Goal: Transaction & Acquisition: Download file/media

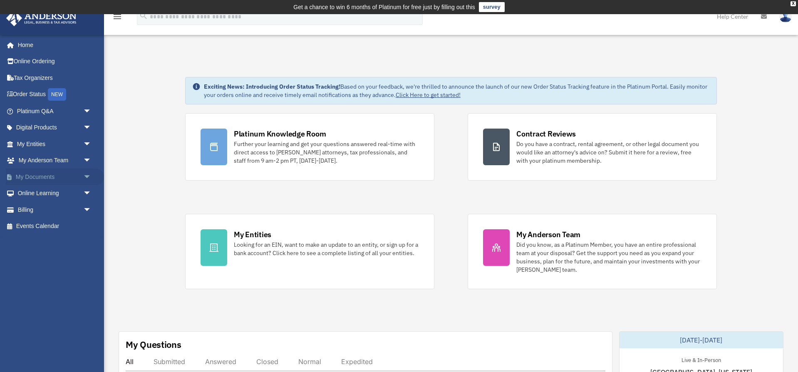
click at [38, 175] on link "My Documents arrow_drop_down" at bounding box center [55, 176] width 98 height 17
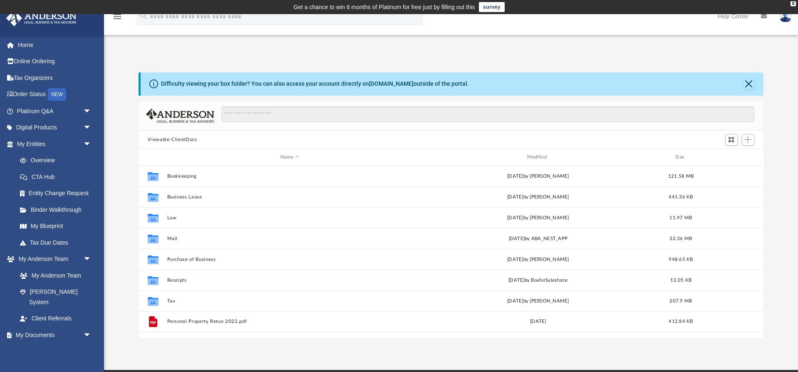
scroll to position [189, 624]
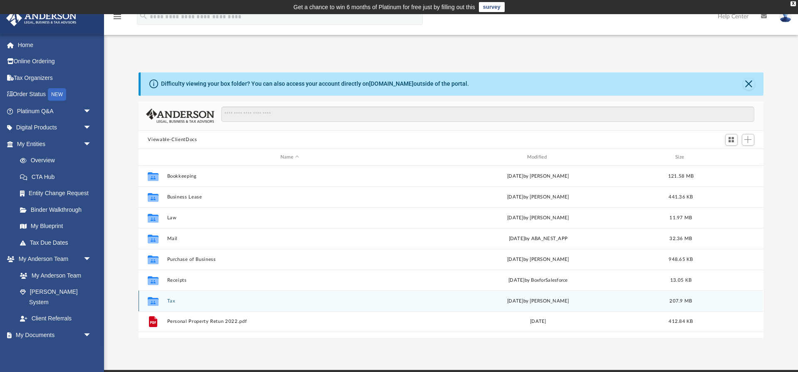
click at [434, 304] on div "[DATE] by [PERSON_NAME]" at bounding box center [538, 300] width 245 height 7
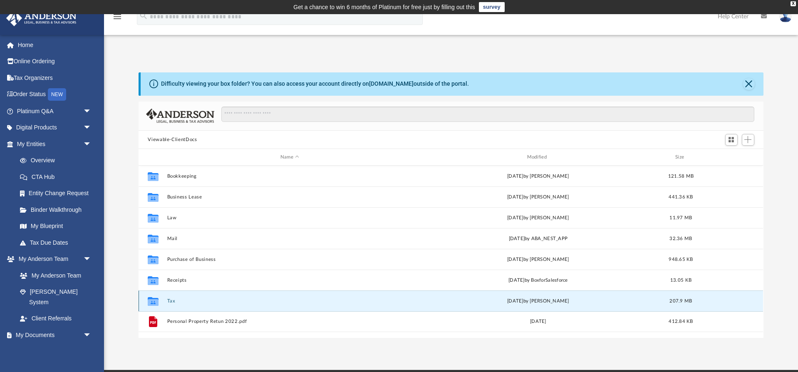
click at [157, 300] on icon "grid" at bounding box center [153, 302] width 11 height 7
click at [752, 83] on button "Close" at bounding box center [749, 84] width 12 height 12
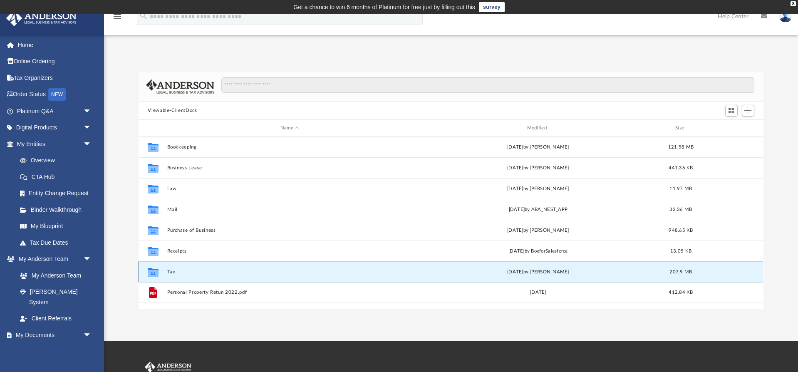
click at [161, 271] on div "Collaborated Folder" at bounding box center [153, 271] width 21 height 13
click at [171, 271] on button "Tax" at bounding box center [289, 271] width 245 height 5
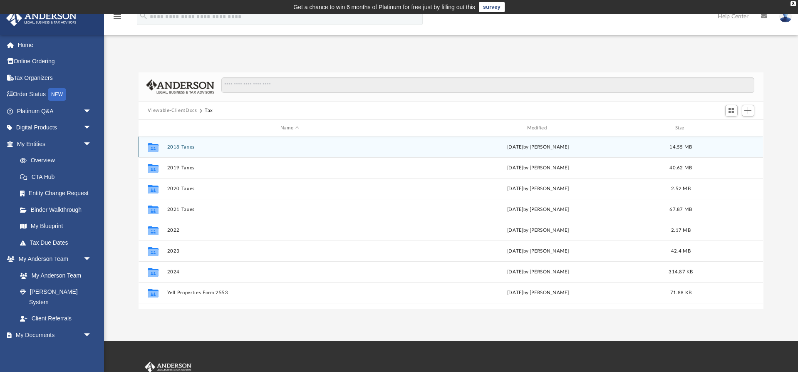
scroll to position [0, 0]
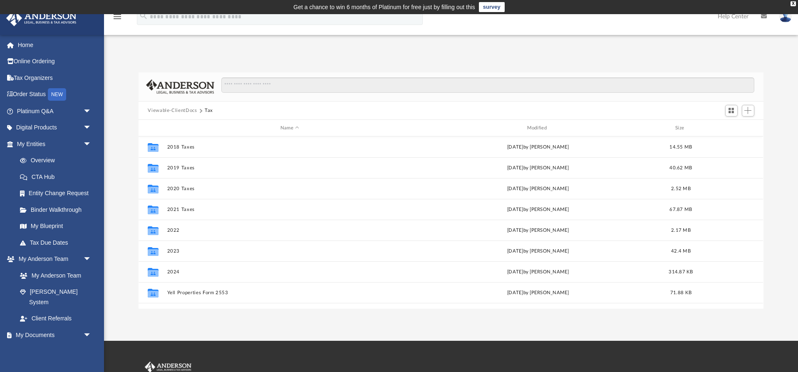
click at [182, 111] on button "Viewable-ClientDocs" at bounding box center [172, 110] width 49 height 7
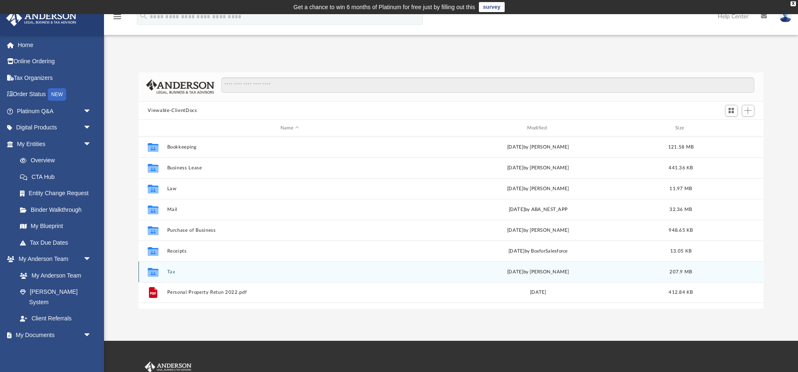
click at [172, 271] on button "Tax" at bounding box center [289, 271] width 245 height 5
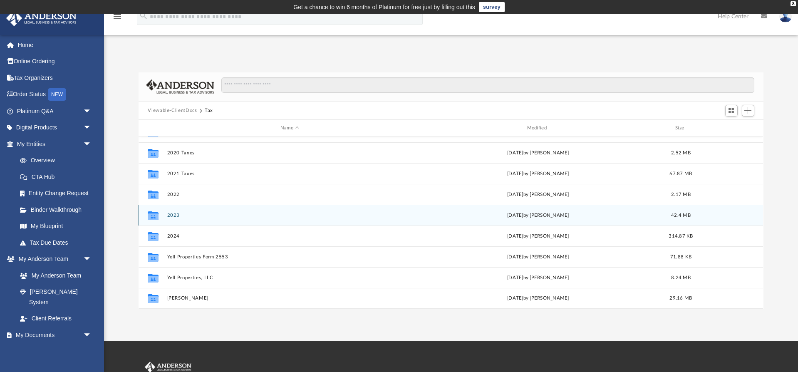
scroll to position [36, 0]
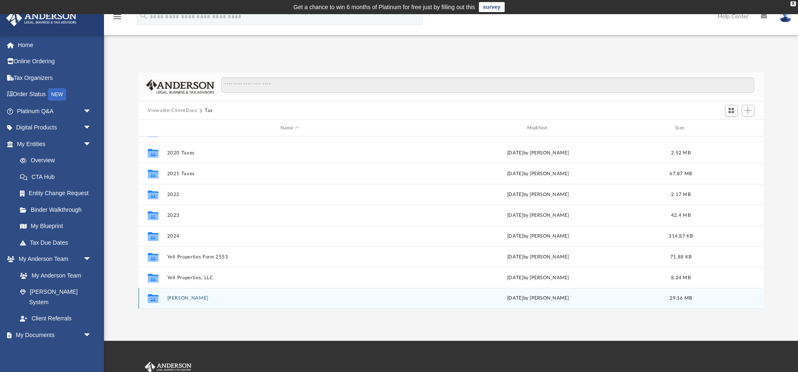
click at [191, 299] on button "[PERSON_NAME]" at bounding box center [289, 298] width 245 height 5
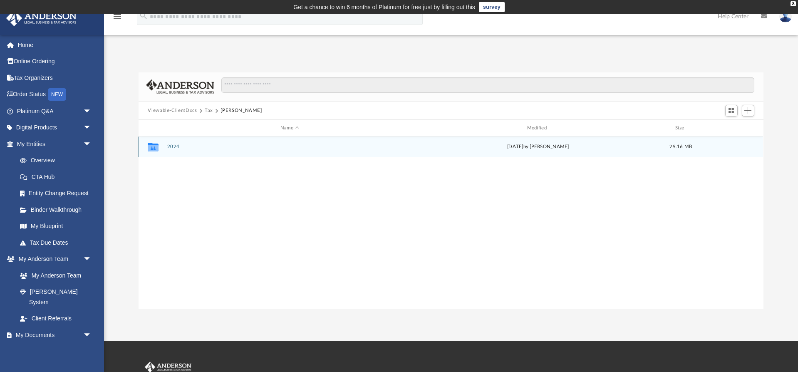
scroll to position [0, 0]
click at [156, 149] on icon "grid" at bounding box center [153, 148] width 11 height 7
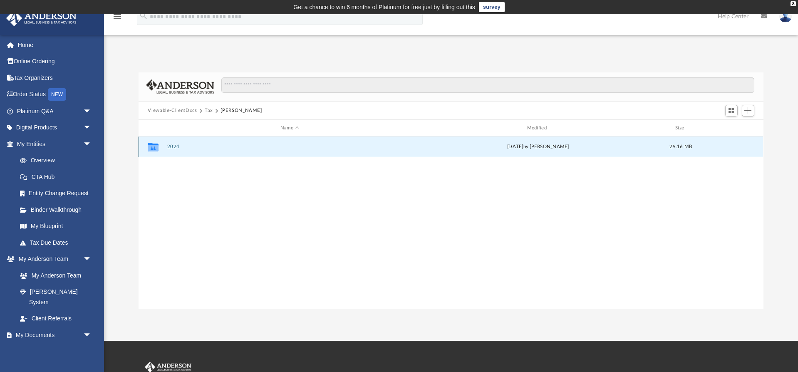
click at [173, 147] on button "2024" at bounding box center [289, 146] width 245 height 5
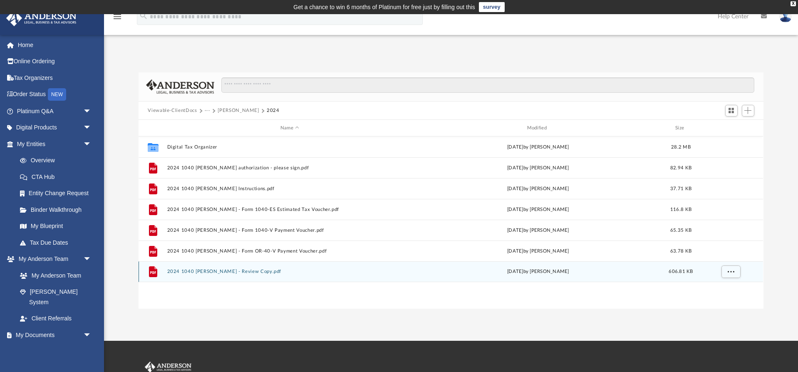
click at [251, 272] on button "2024 1040 [PERSON_NAME] - Review Copy.pdf" at bounding box center [289, 271] width 245 height 5
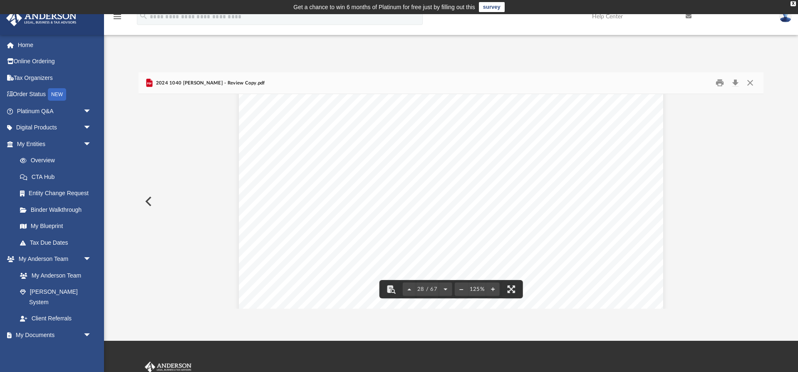
scroll to position [15314, 0]
click at [146, 201] on button "Preview" at bounding box center [148, 201] width 18 height 23
click at [149, 201] on button "Preview" at bounding box center [148, 201] width 18 height 23
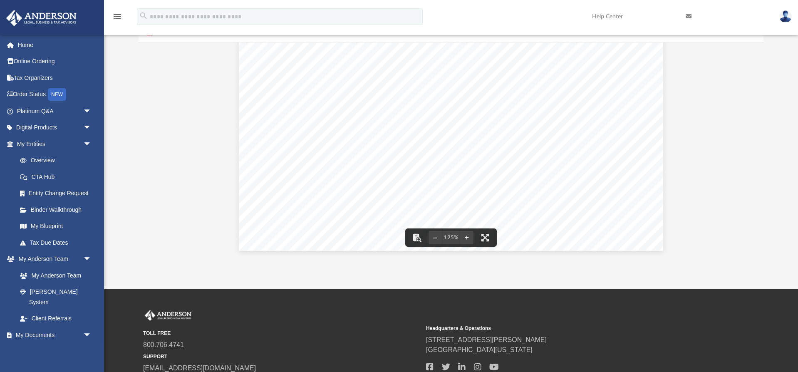
scroll to position [347, 0]
click at [147, 149] on button "Preview" at bounding box center [148, 149] width 18 height 23
click at [149, 150] on button "Preview" at bounding box center [148, 149] width 18 height 23
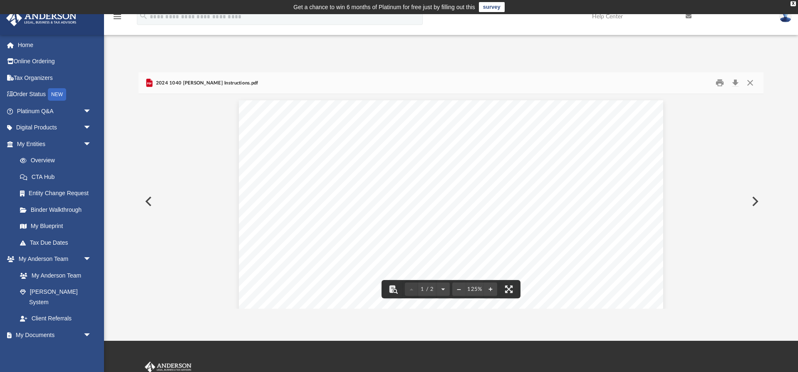
scroll to position [0, 0]
click at [150, 199] on button "Preview" at bounding box center [148, 201] width 18 height 23
click at [751, 82] on button "Close" at bounding box center [750, 83] width 15 height 13
